Goal: Task Accomplishment & Management: Use online tool/utility

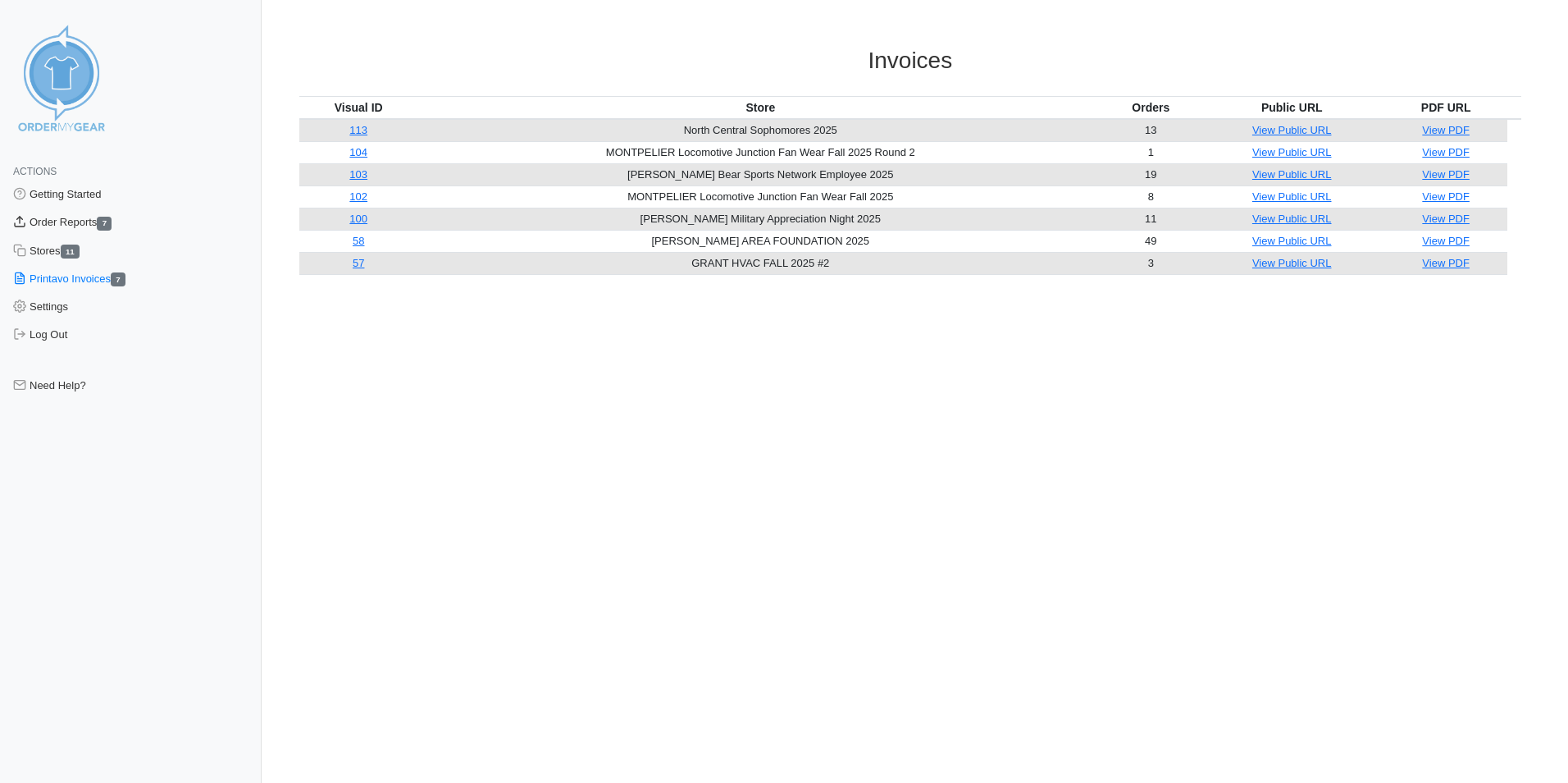
click at [60, 220] on link "Order Reports 7" at bounding box center [130, 222] width 262 height 28
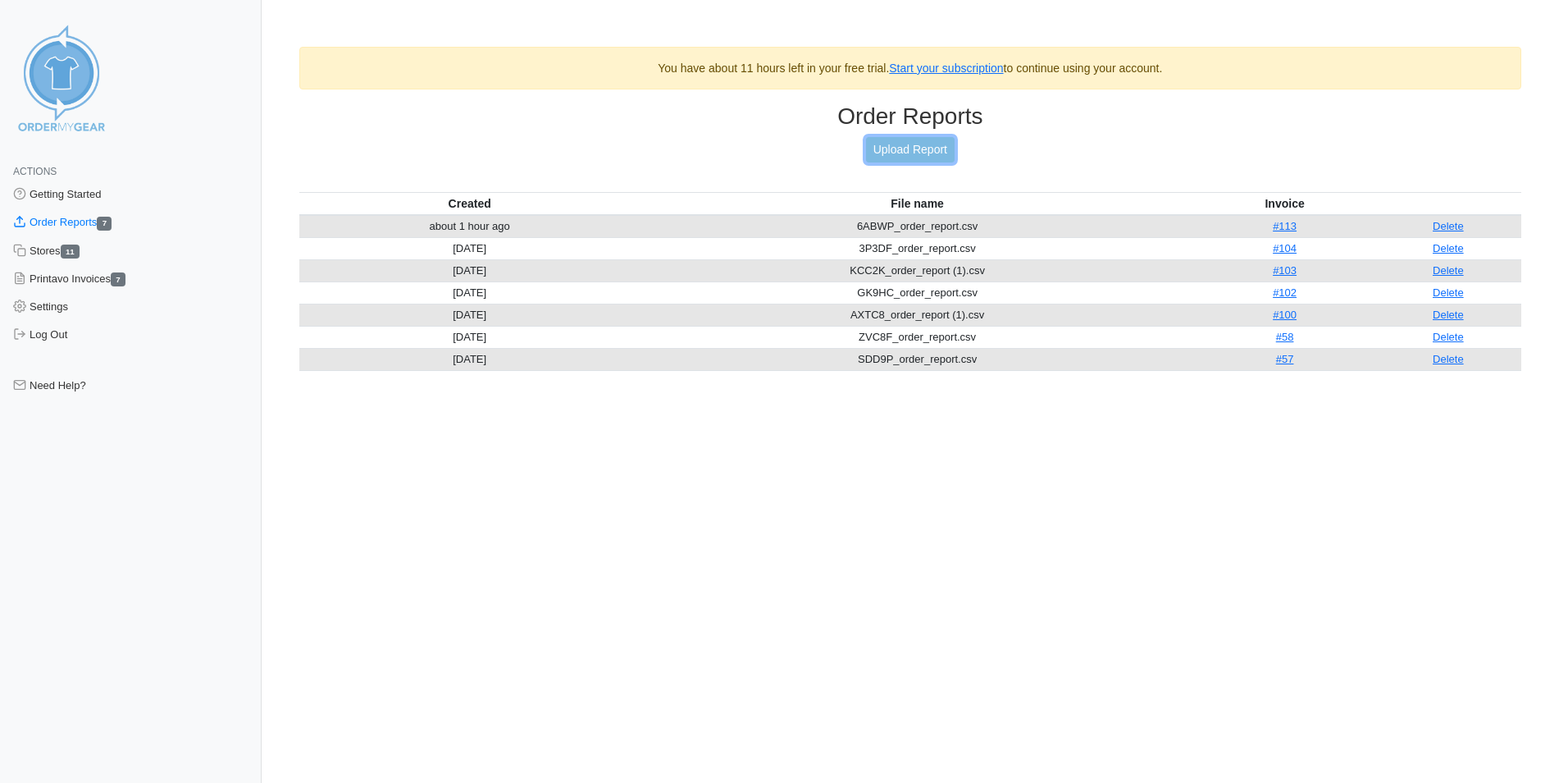
click at [921, 148] on link "Upload Report" at bounding box center [910, 150] width 89 height 25
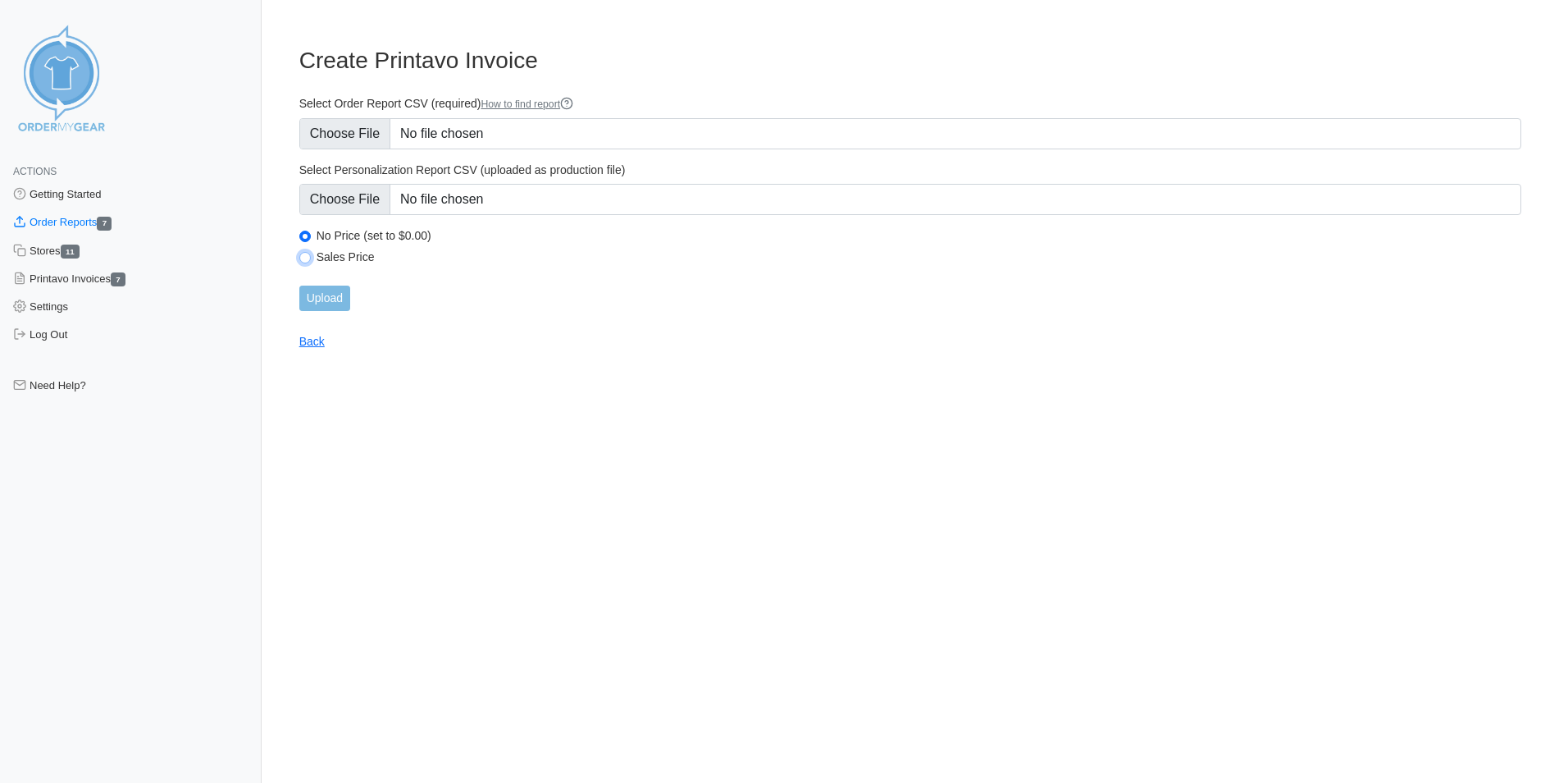
click at [307, 258] on input "Sales Price" at bounding box center [305, 258] width 12 height 12
radio input "true"
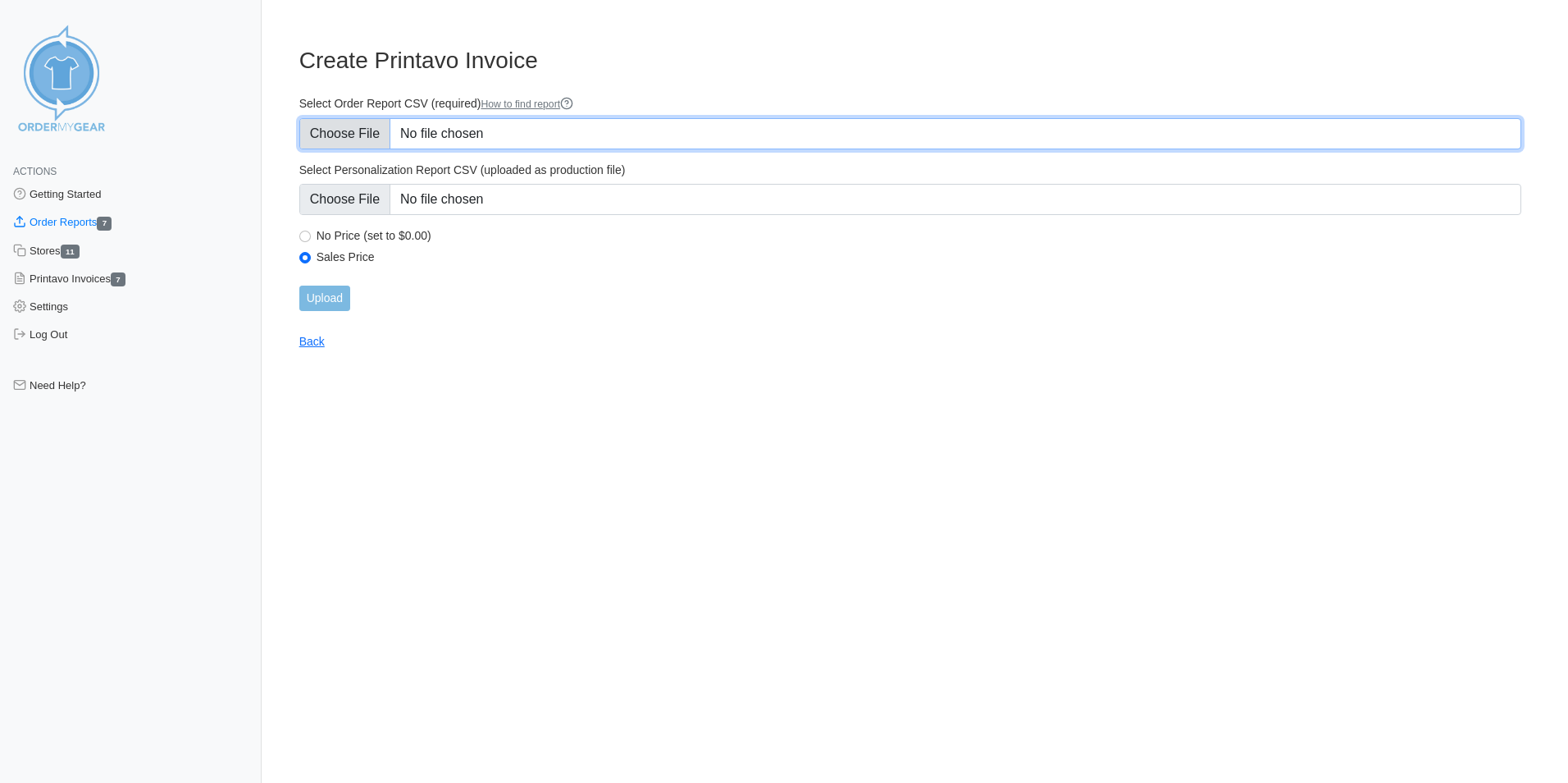
click at [365, 136] on input "Select Order Report CSV (required) How to find report" at bounding box center [910, 133] width 1222 height 31
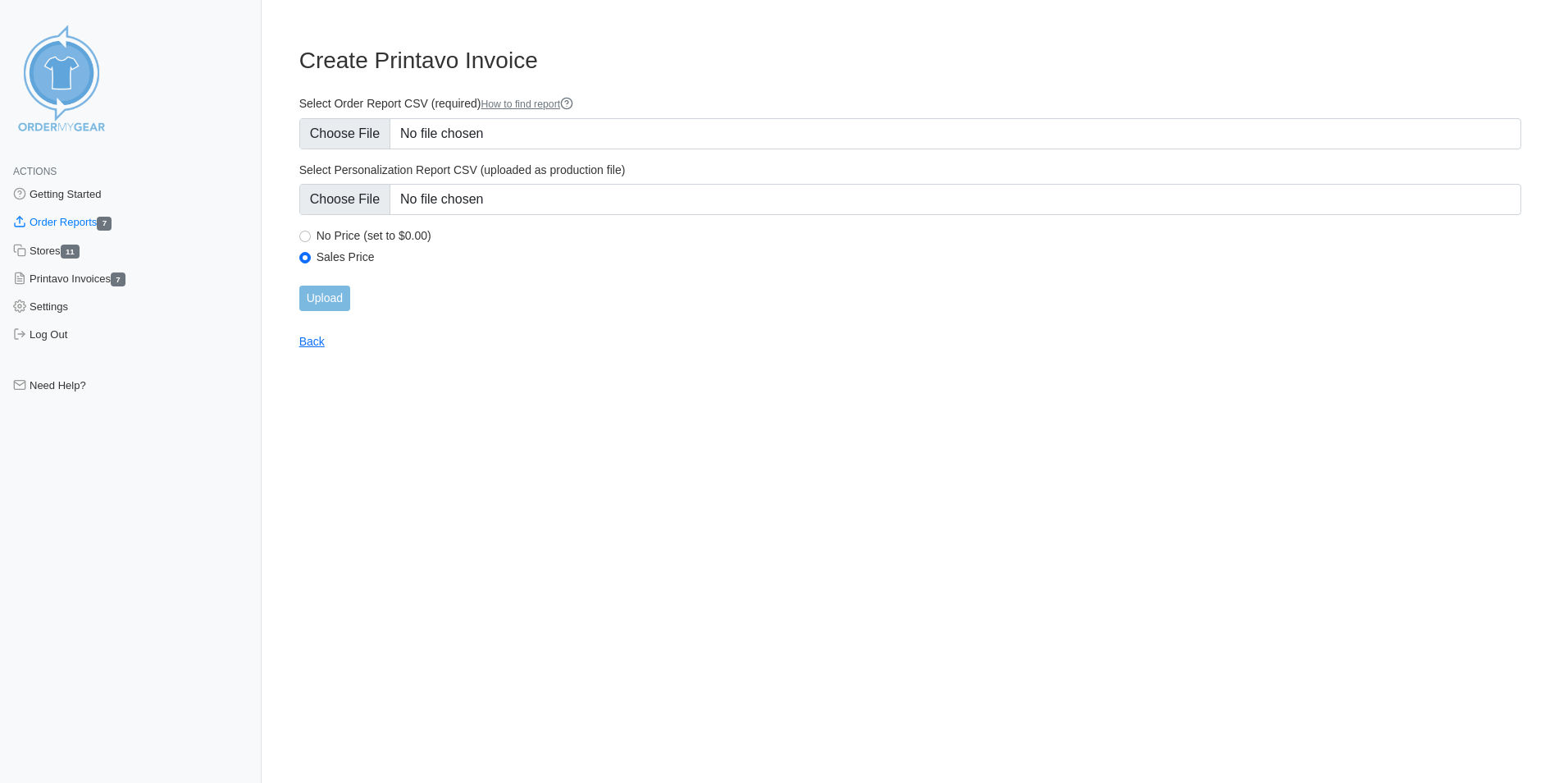
click at [456, 376] on html "Actions Getting Started Order Reports 7 Stores 11 Printavo Invoices 7 Settings …" at bounding box center [784, 188] width 1568 height 376
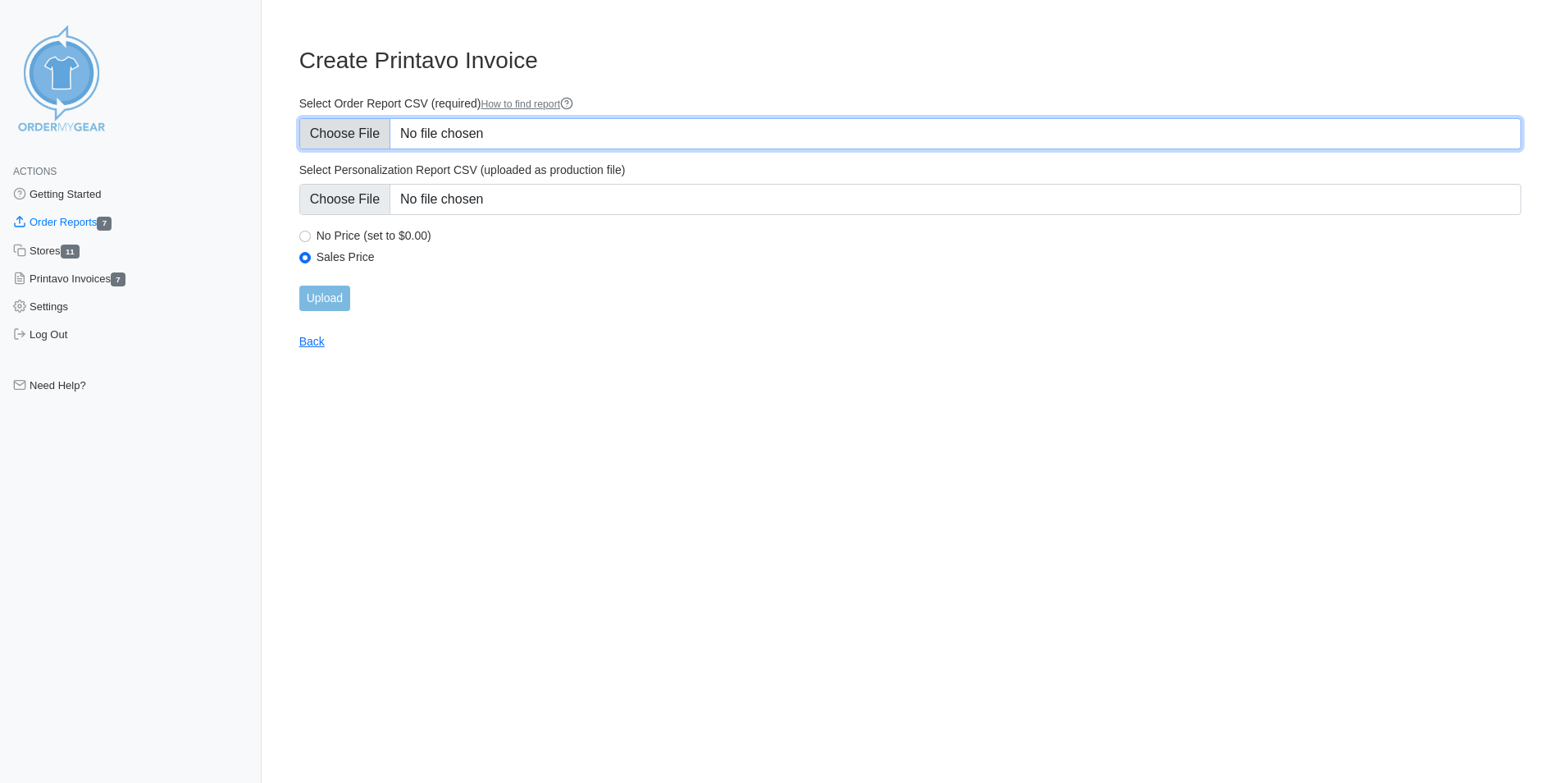
click at [386, 134] on input "Select Order Report CSV (required) How to find report" at bounding box center [910, 133] width 1222 height 31
type input "C:\fakepath\J3XF8_order_report.csv"
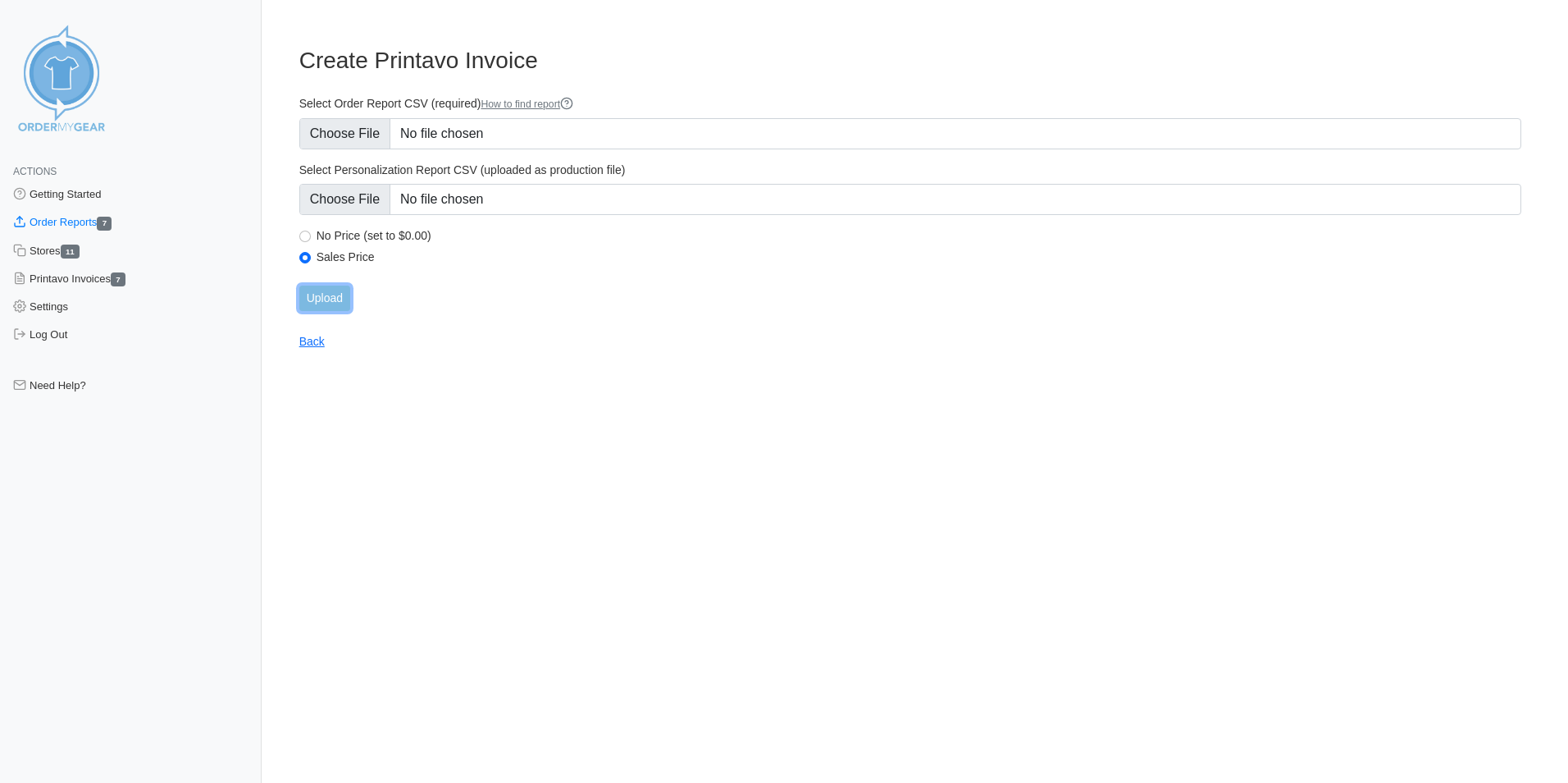
click at [341, 302] on input "Upload" at bounding box center [325, 298] width 51 height 25
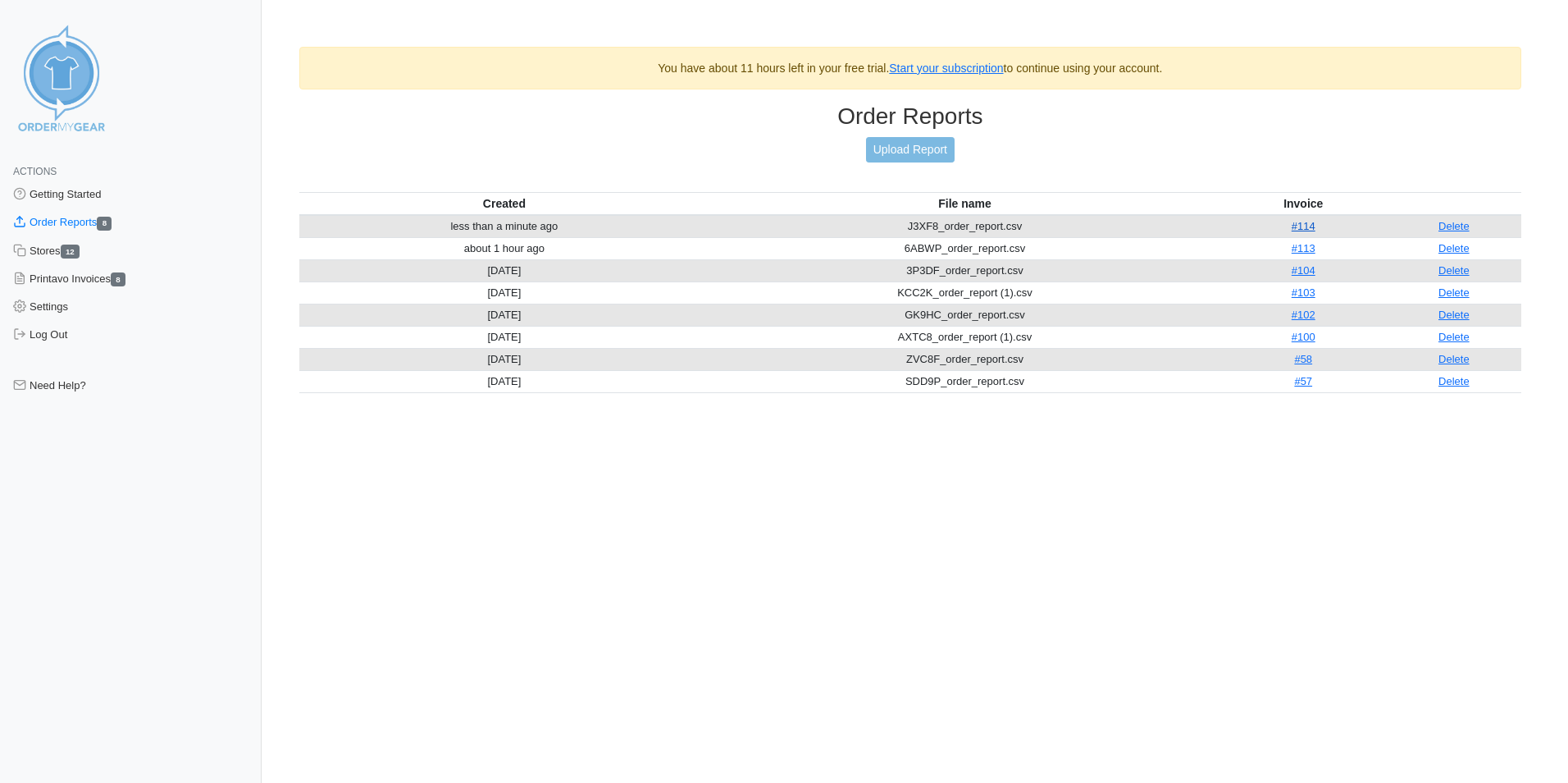
click at [1297, 229] on link "#114" at bounding box center [1303, 226] width 24 height 13
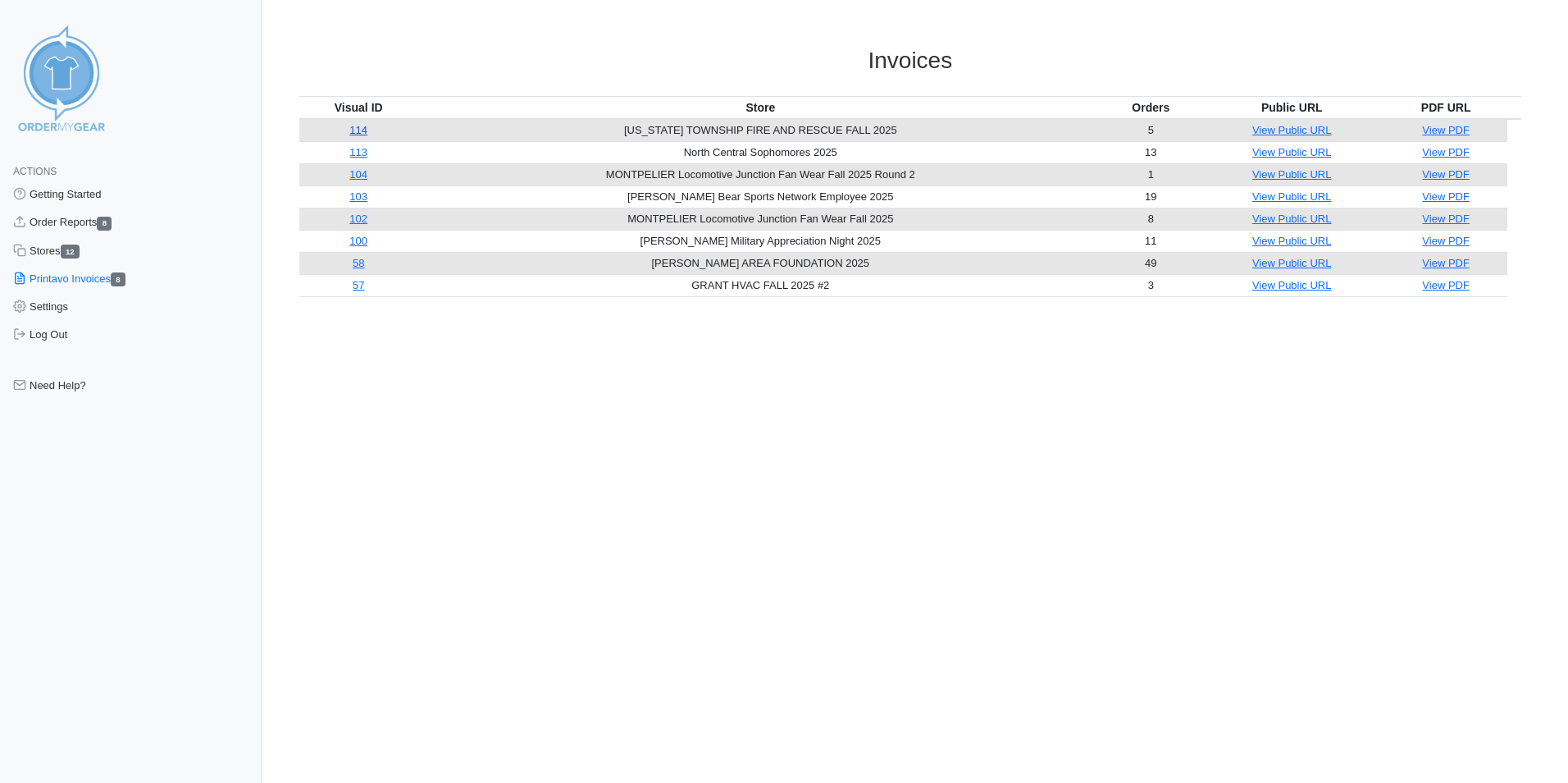
click at [364, 128] on link "114" at bounding box center [358, 130] width 18 height 13
